Goal: Task Accomplishment & Management: Use online tool/utility

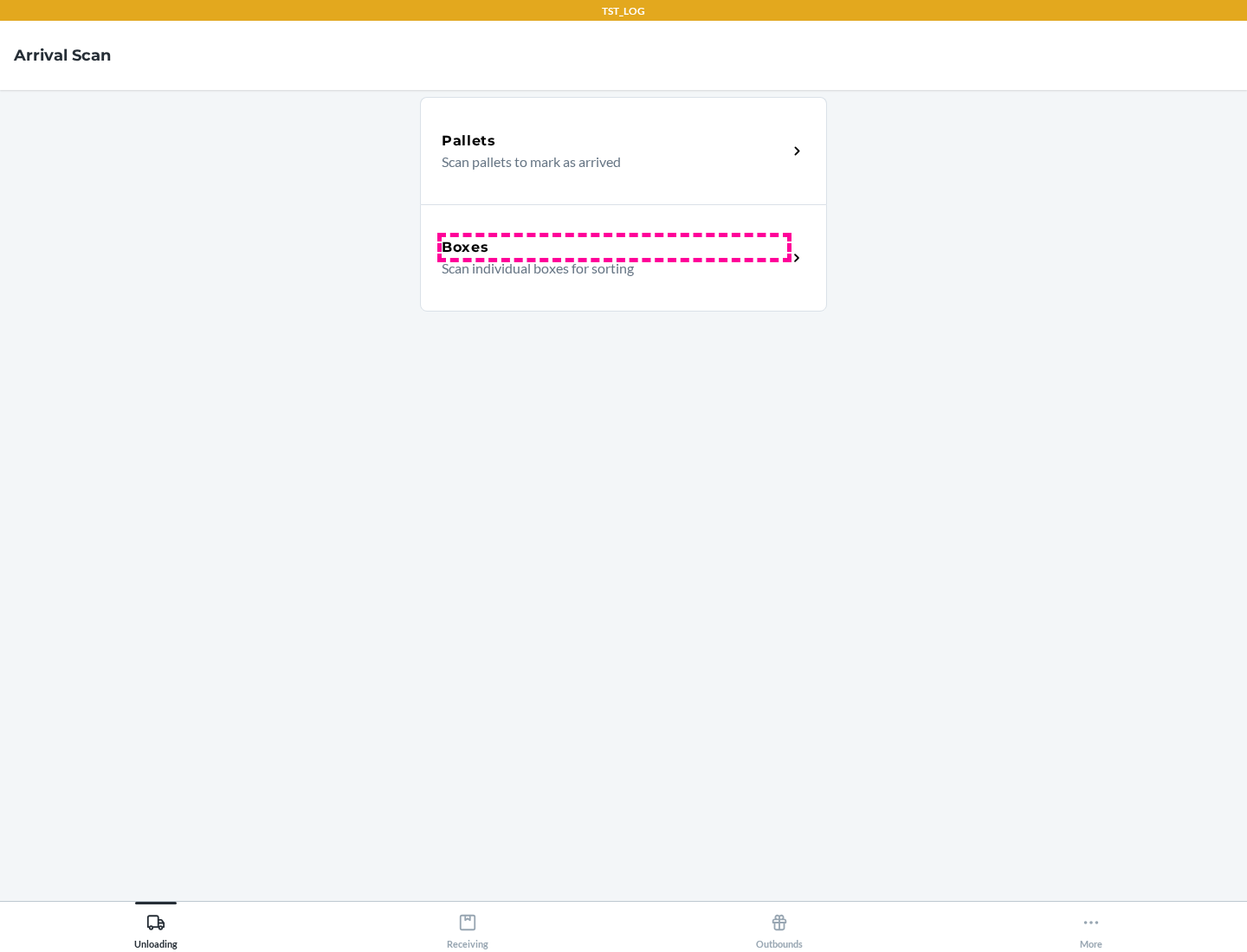
click at [614, 247] on div "Boxes" at bounding box center [614, 247] width 345 height 20
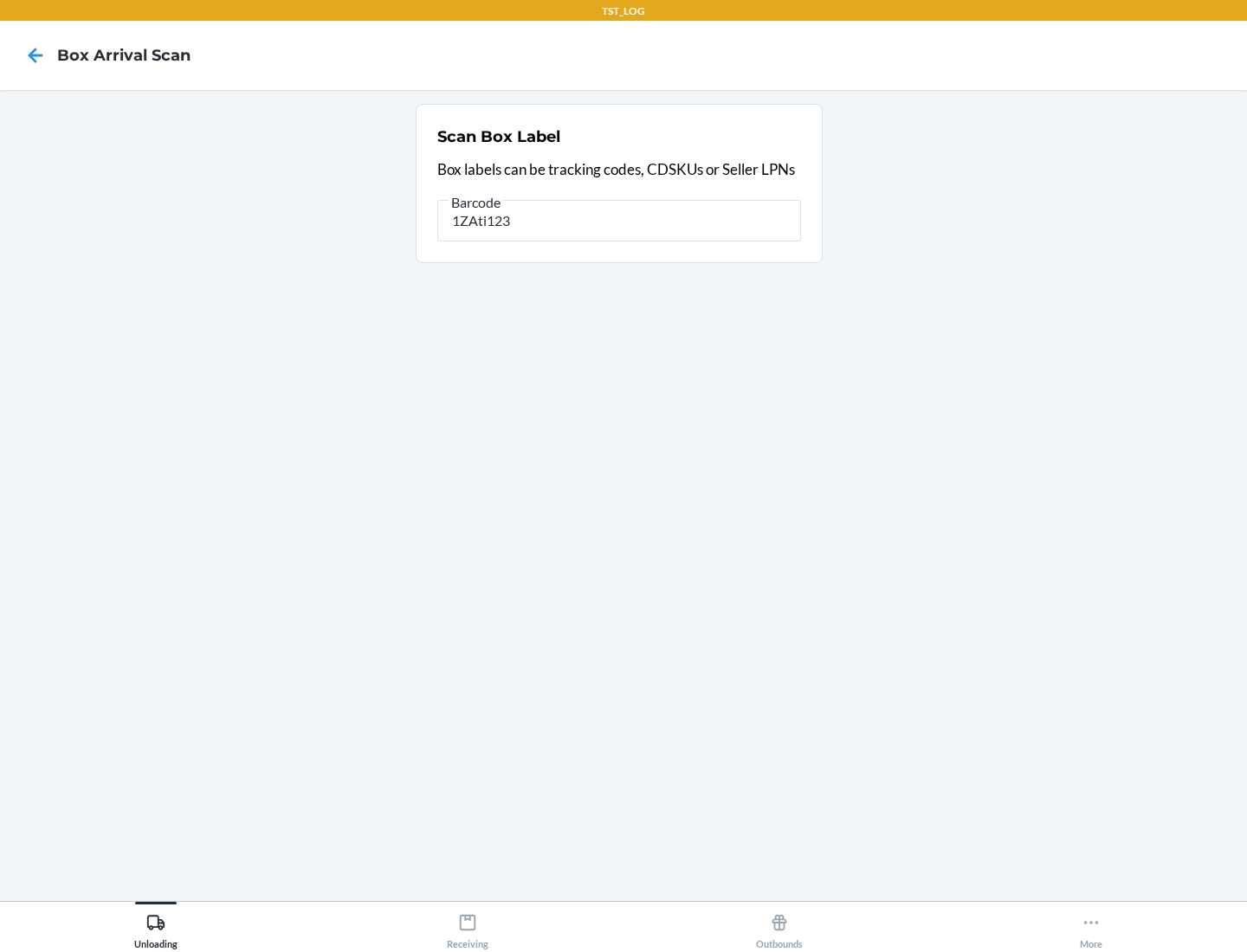
type input "1ZAti123"
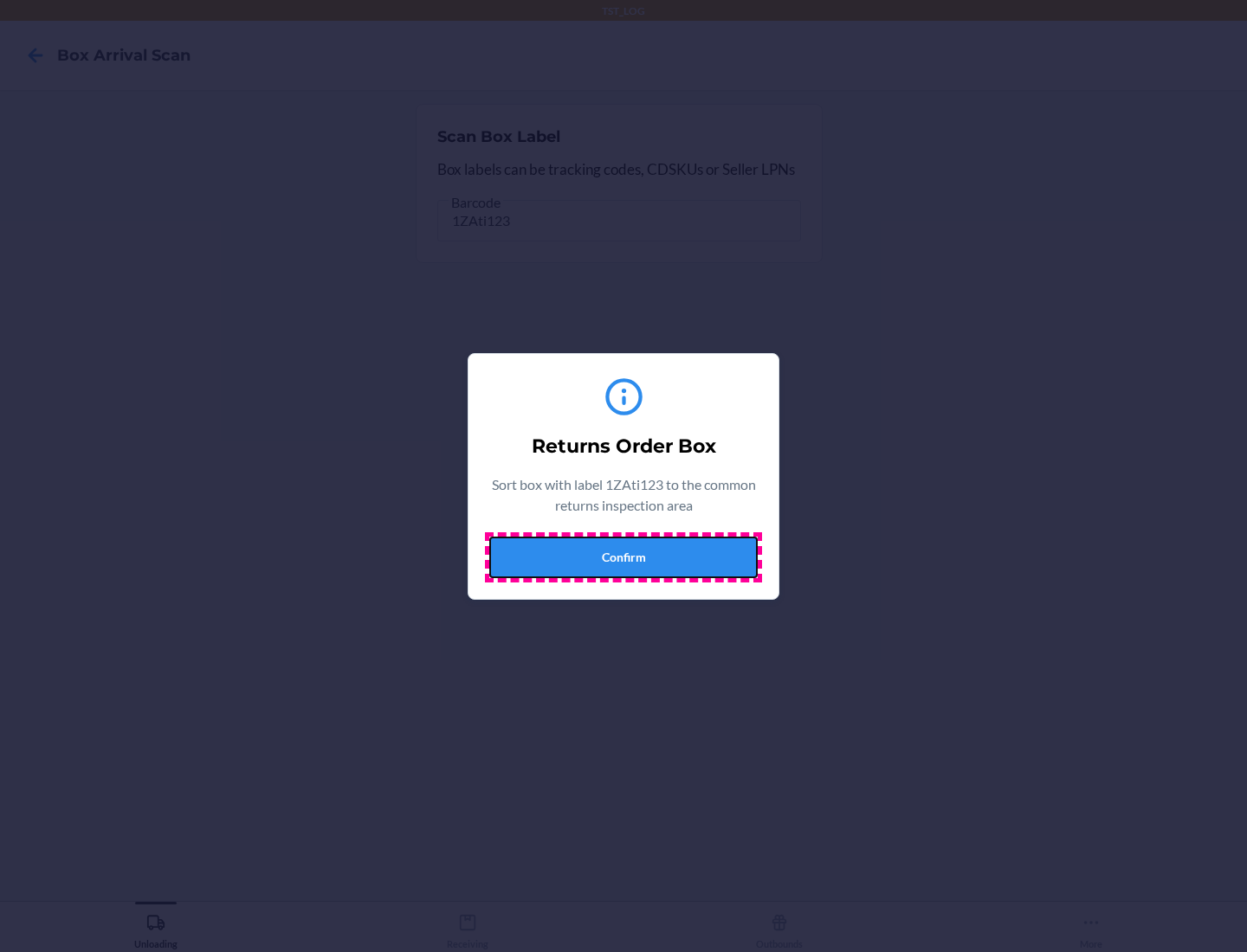
click at [624, 557] on button "Confirm" at bounding box center [624, 557] width 269 height 42
